Goal: Information Seeking & Learning: Stay updated

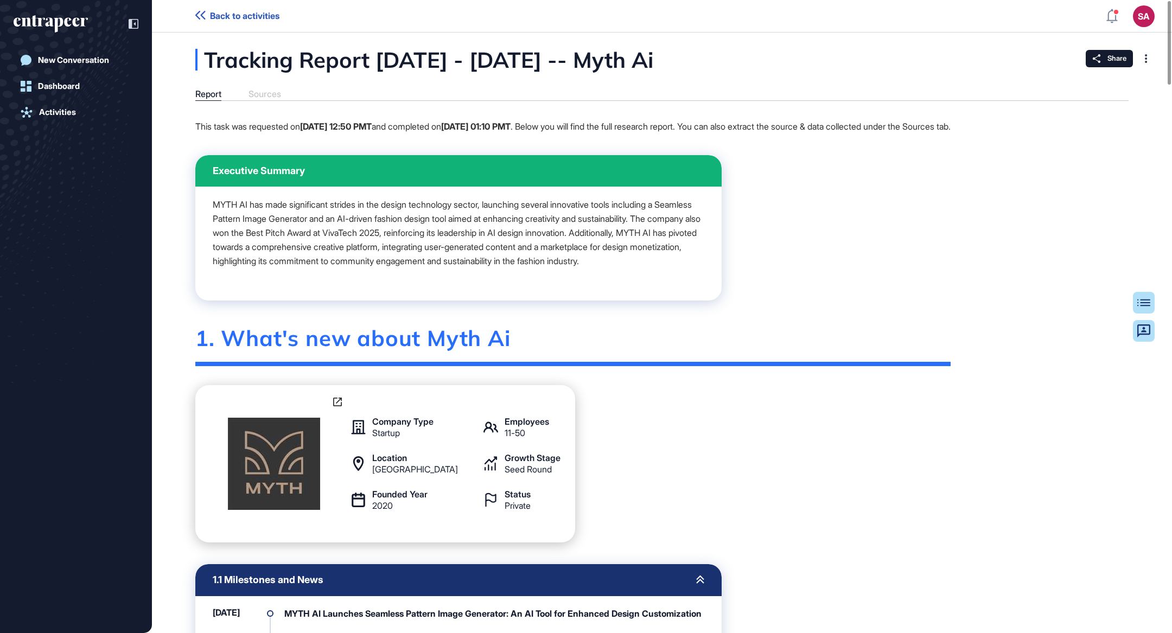
scroll to position [405, 0]
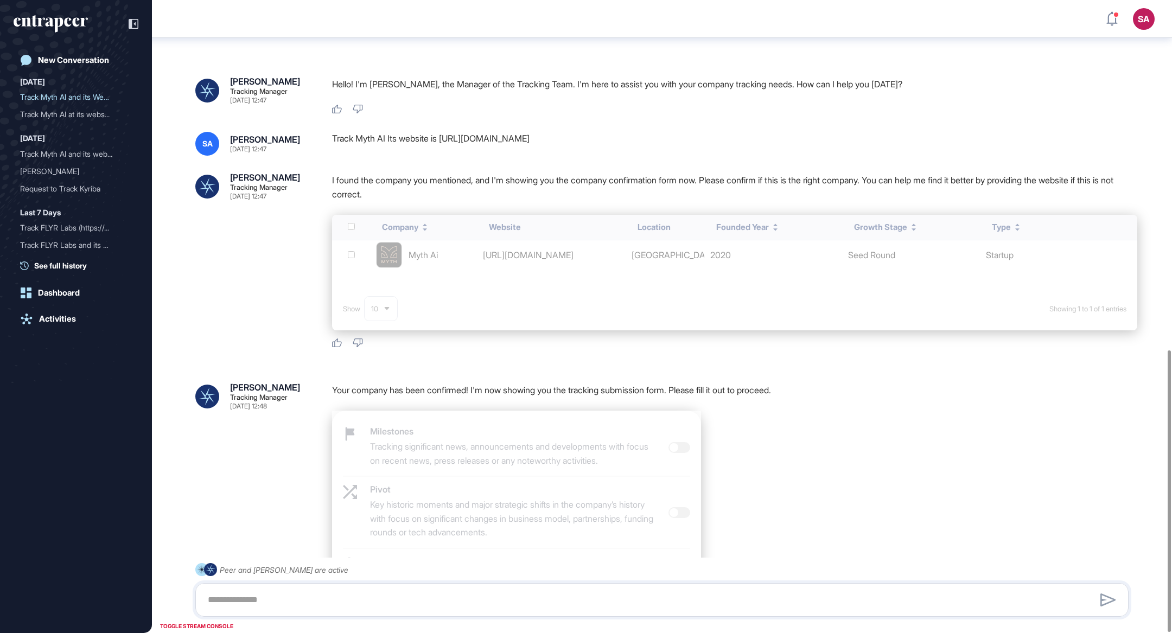
scroll to position [786, 0]
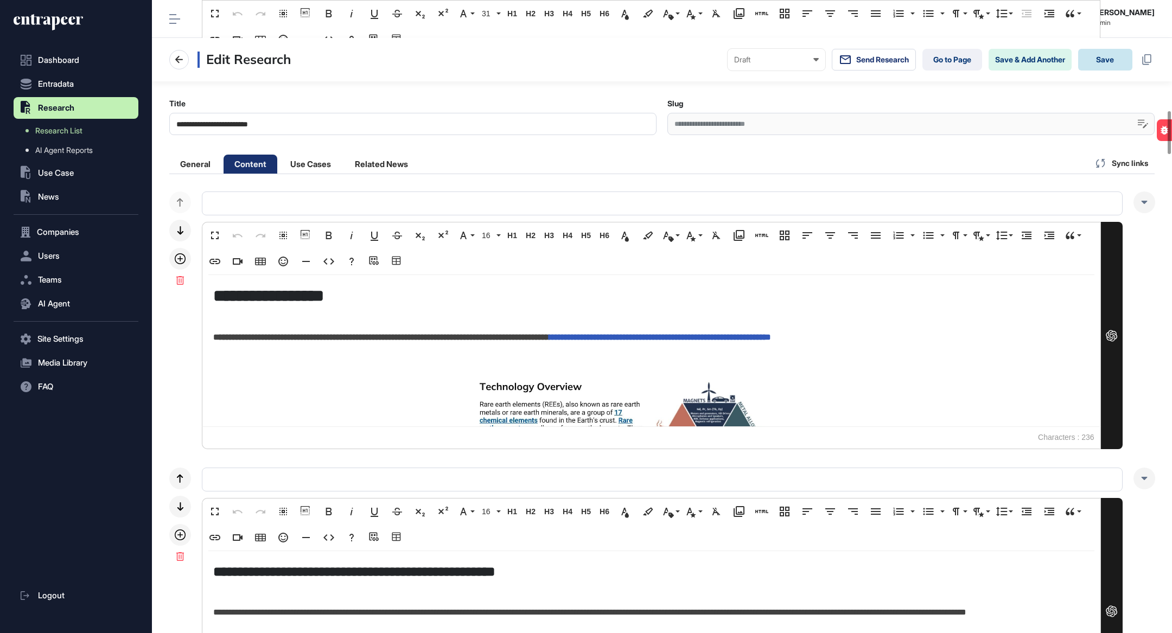
click at [1117, 49] on button "Save" at bounding box center [1106, 60] width 54 height 22
click at [1111, 49] on button "Save" at bounding box center [1106, 60] width 54 height 22
click at [1108, 49] on button "Save" at bounding box center [1106, 60] width 54 height 22
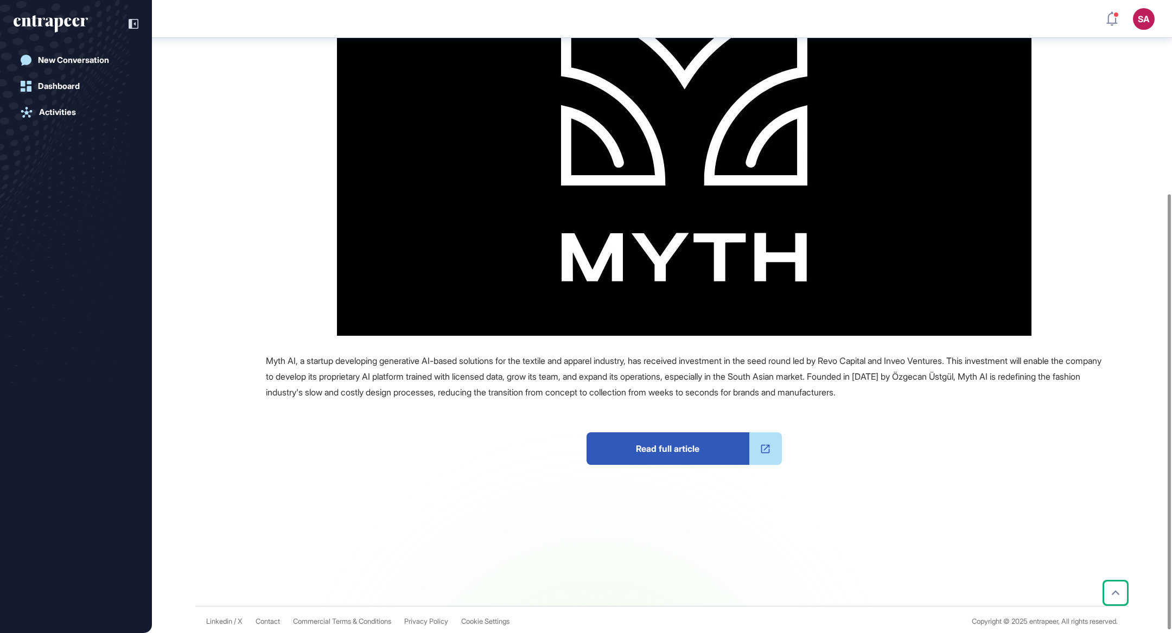
scroll to position [281, 0]
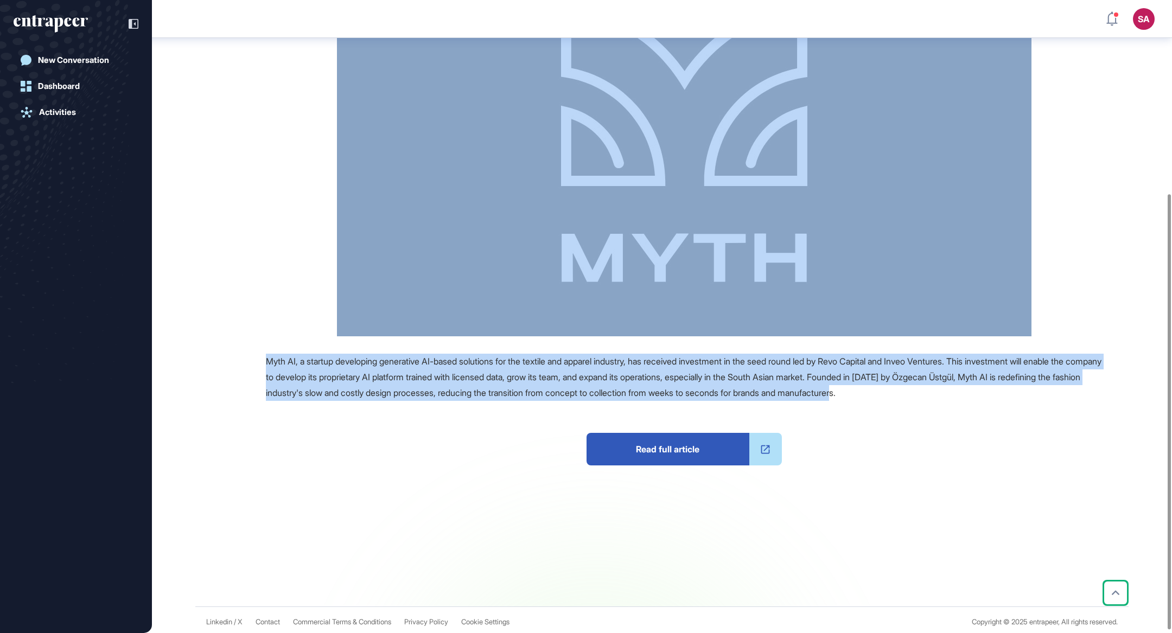
drag, startPoint x: 271, startPoint y: 125, endPoint x: 1019, endPoint y: 389, distance: 793.6
click at [1019, 389] on main "News August 28, 2025 Investment August 28, 2025 Investment artificial intellige…" at bounding box center [663, 193] width 1018 height 828
copy main "Ai-Powered Fashion Design Platform Myth AI Receives Investment From Revo Capita…"
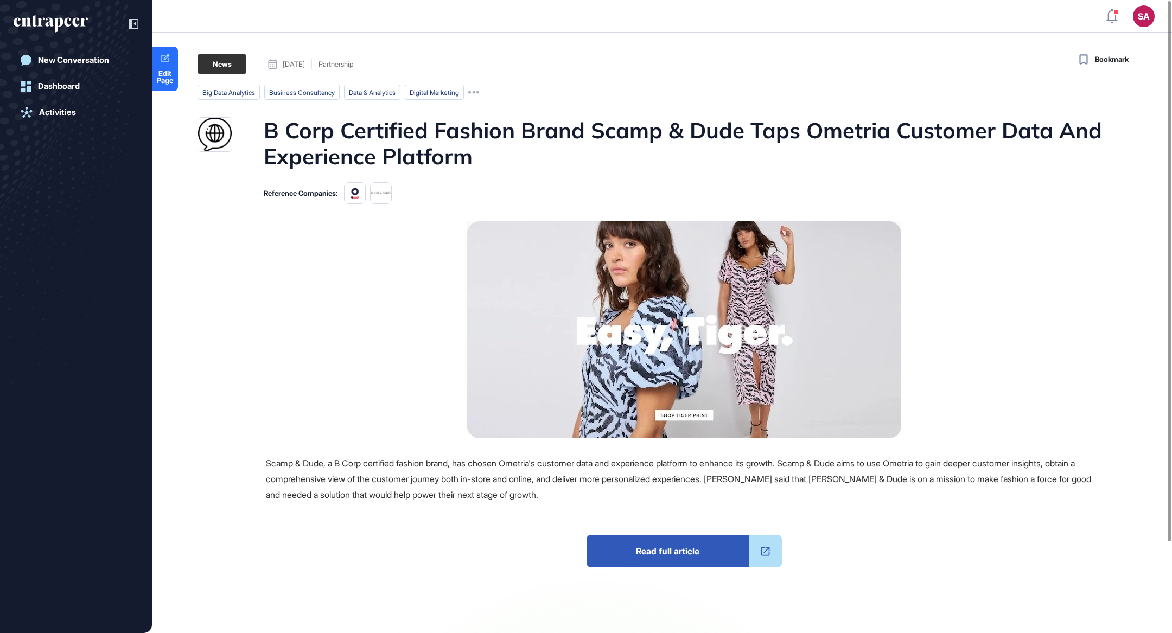
click at [675, 548] on span "Read full article" at bounding box center [668, 551] width 163 height 33
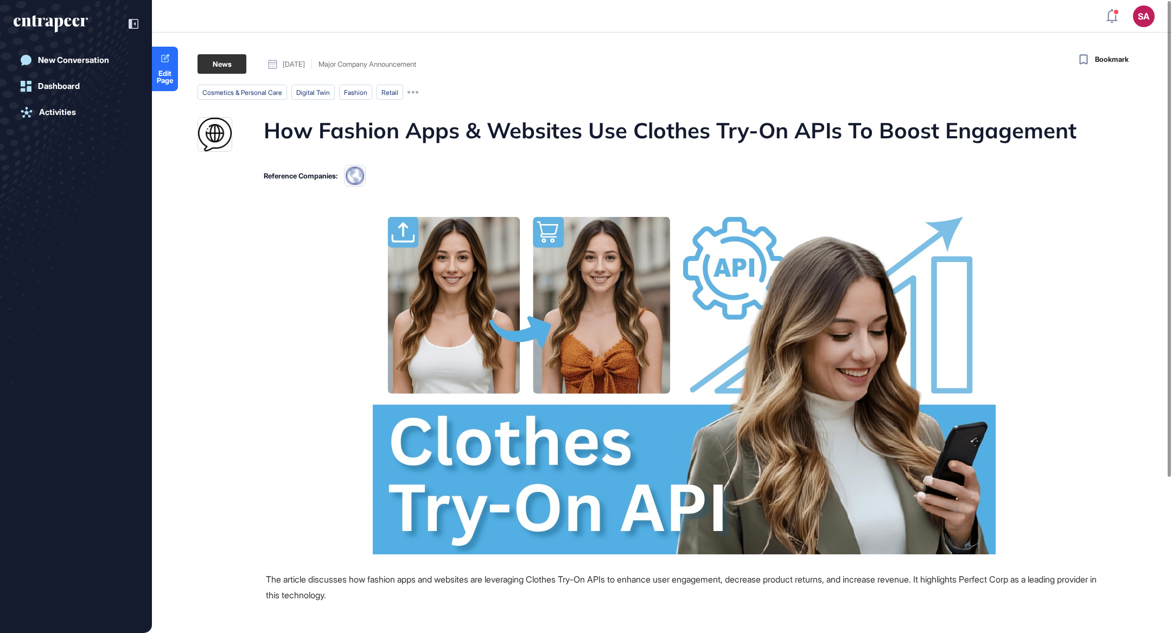
drag, startPoint x: 246, startPoint y: 117, endPoint x: 529, endPoint y: 187, distance: 291.7
click at [529, 187] on main "News August 07, 2025 Major Company Announcement August 07, 2025 Major Company A…" at bounding box center [663, 432] width 1018 height 756
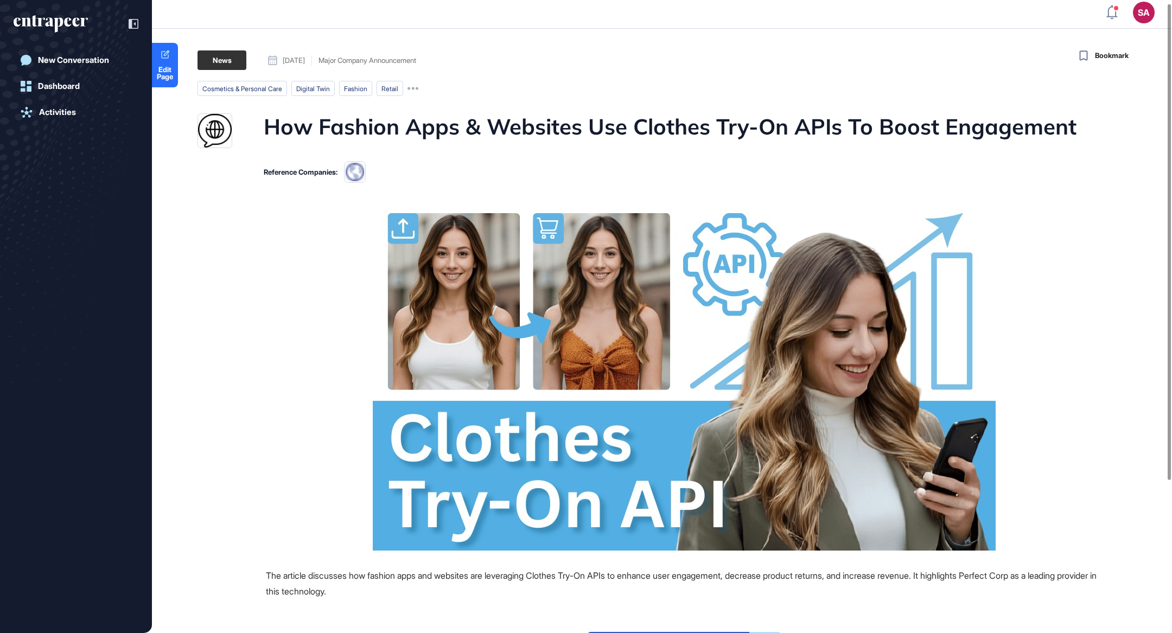
click at [522, 128] on h1 "How Fashion Apps & Websites Use Clothes Try-On APIs To Boost Engagement" at bounding box center [670, 130] width 813 height 35
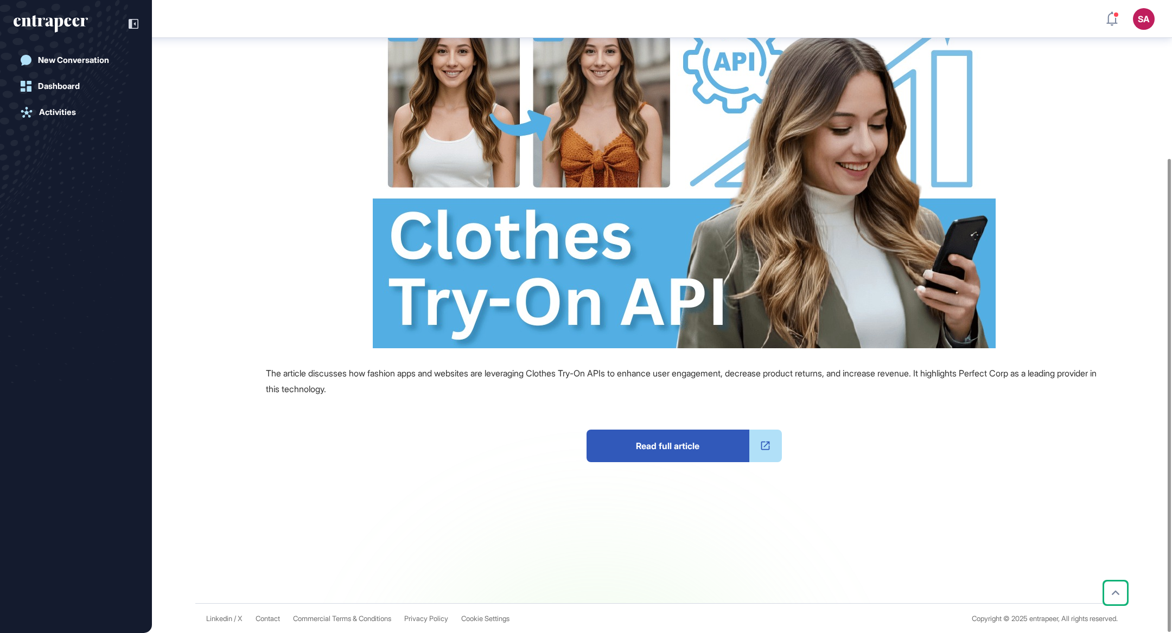
scroll to position [212, 0]
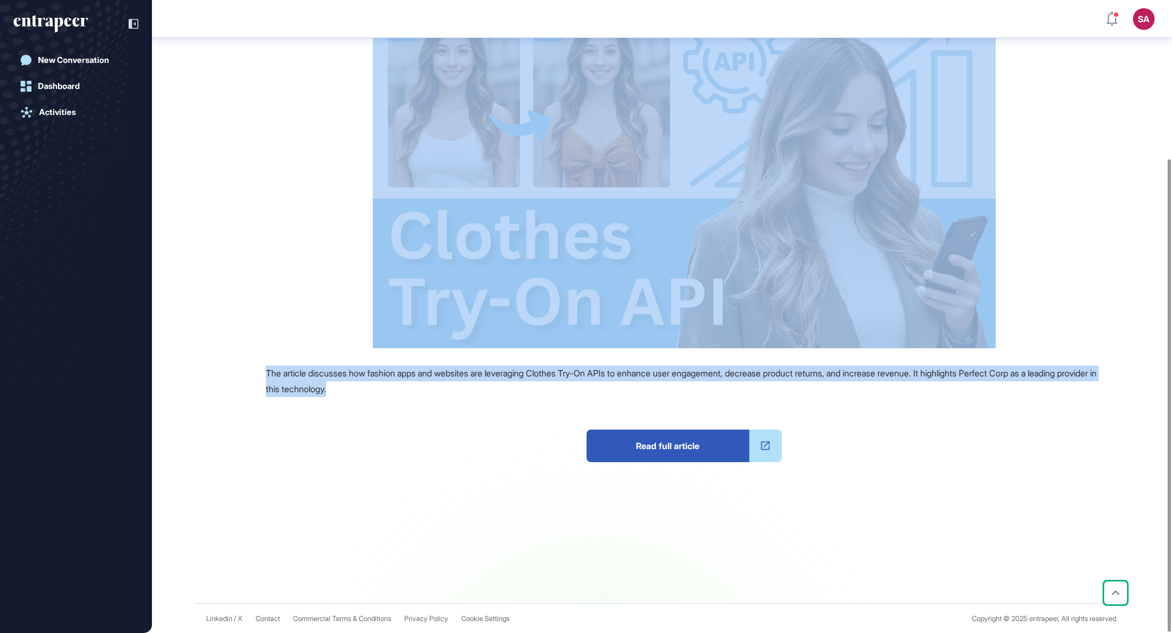
drag, startPoint x: 267, startPoint y: 126, endPoint x: 477, endPoint y: 392, distance: 338.5
click at [477, 392] on main "News August 07, 2025 Major Company Announcement August 07, 2025 Major Company A…" at bounding box center [663, 226] width 1018 height 756
click at [651, 451] on span "Read full article" at bounding box center [668, 446] width 163 height 33
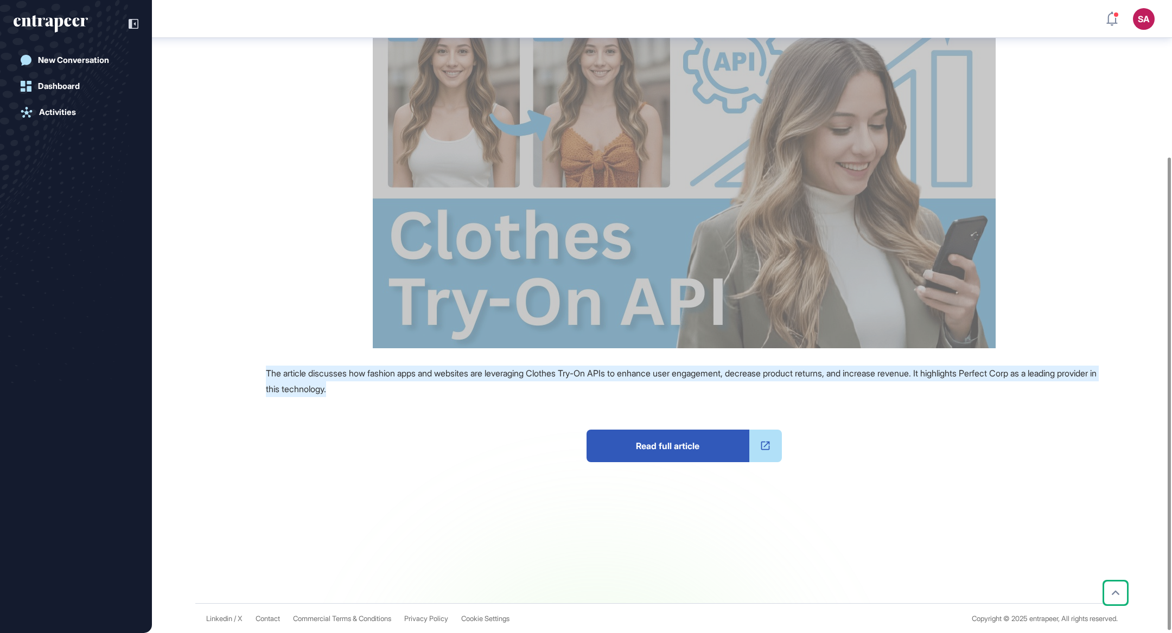
scroll to position [0, 0]
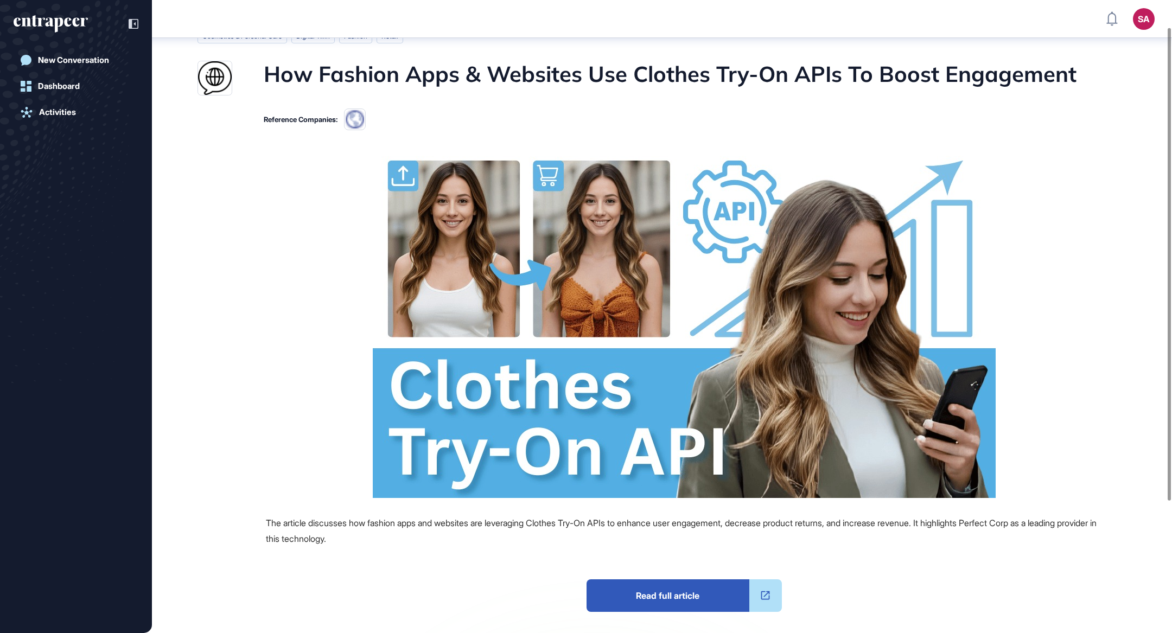
scroll to position [137, 0]
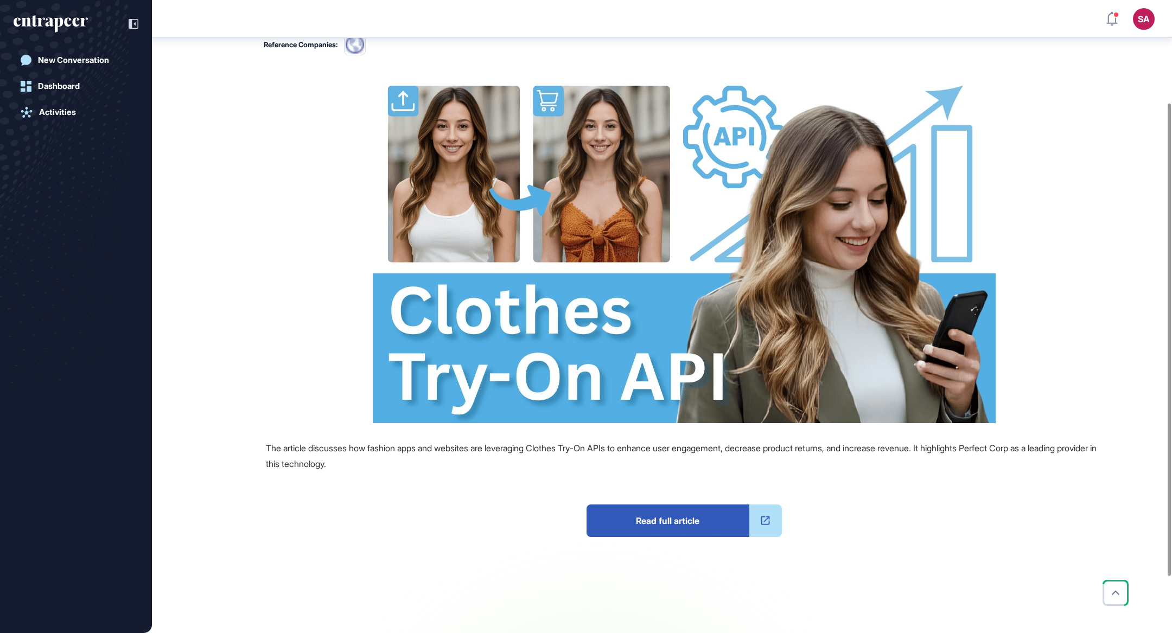
click at [704, 541] on div "Read full article" at bounding box center [684, 526] width 836 height 109
click at [693, 513] on span "Read full article" at bounding box center [668, 521] width 163 height 33
